Goal: Complete application form

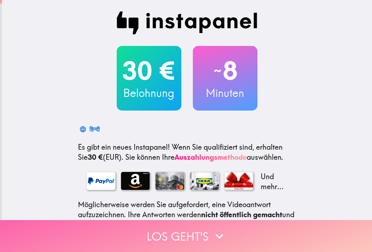
click at [201, 221] on button "Los geht's" at bounding box center [186, 236] width 372 height 32
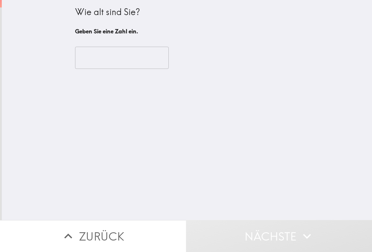
click at [113, 220] on button "Zurück" at bounding box center [93, 236] width 186 height 32
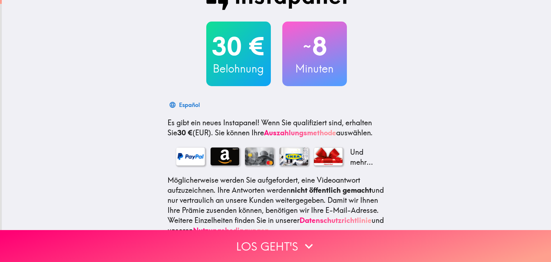
scroll to position [108, 0]
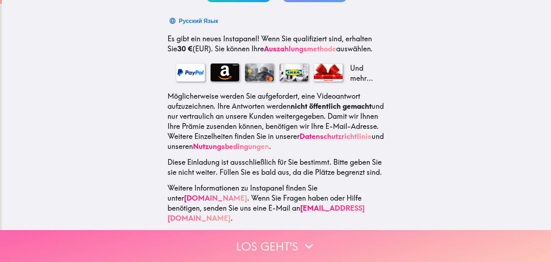
click at [276, 235] on button "Los geht's" at bounding box center [275, 246] width 551 height 32
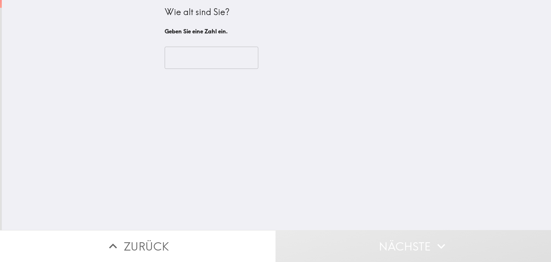
click at [216, 62] on input "number" at bounding box center [212, 58] width 94 height 22
click at [184, 57] on input "number" at bounding box center [212, 58] width 94 height 22
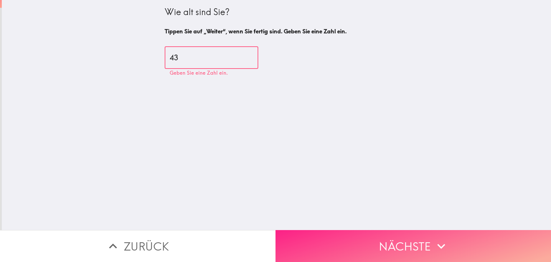
type input "43"
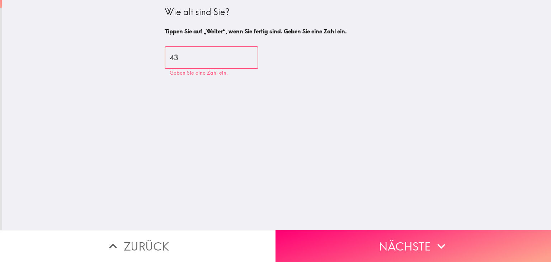
click at [371, 232] on button "Nächste" at bounding box center [414, 246] width 276 height 32
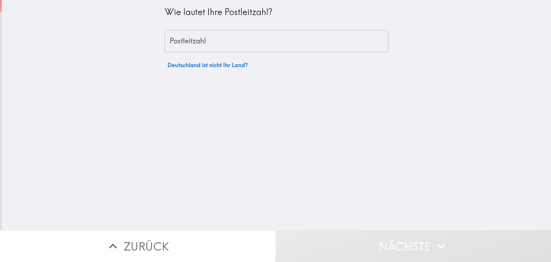
drag, startPoint x: 178, startPoint y: 40, endPoint x: 154, endPoint y: 27, distance: 27.2
click at [178, 39] on input "Postleitzahl" at bounding box center [277, 41] width 224 height 22
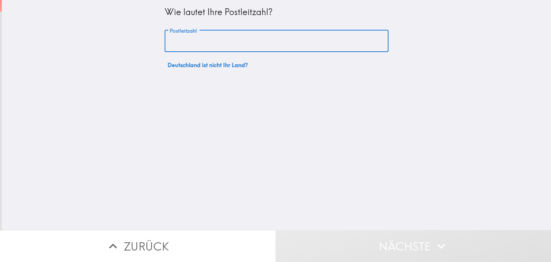
click at [191, 39] on input "Postleitzahl" at bounding box center [277, 41] width 224 height 22
paste input "26122"
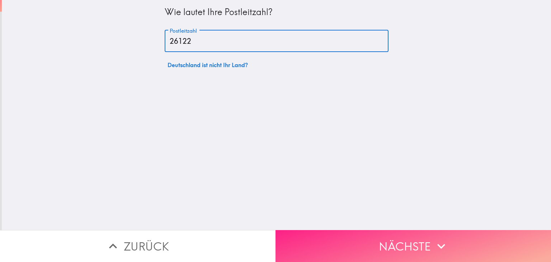
type input "26122"
click at [371, 233] on button "Nächste" at bounding box center [414, 246] width 276 height 32
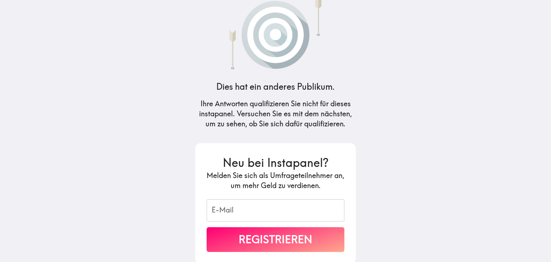
scroll to position [47, 0]
